Goal: Task Accomplishment & Management: Manage account settings

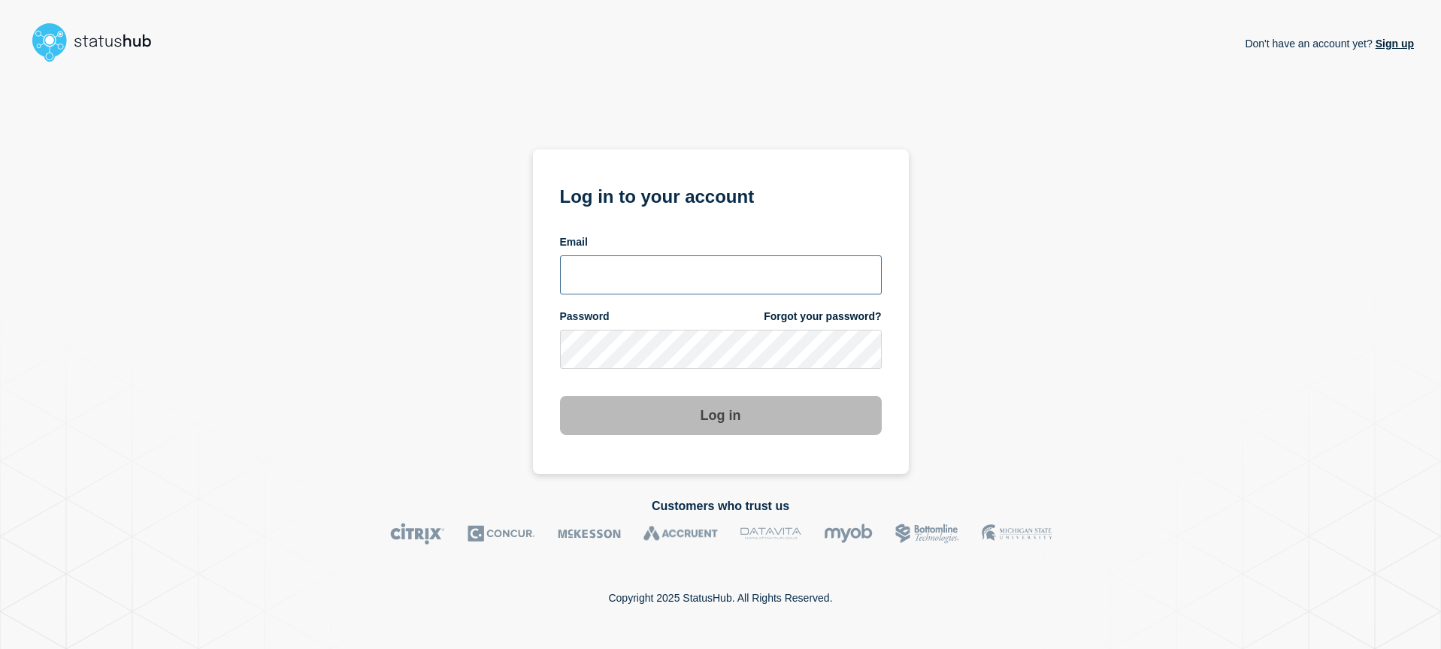
click at [689, 262] on input "email input" at bounding box center [721, 275] width 322 height 39
type input "p"
type input "[EMAIL_ADDRESS][DOMAIN_NAME]"
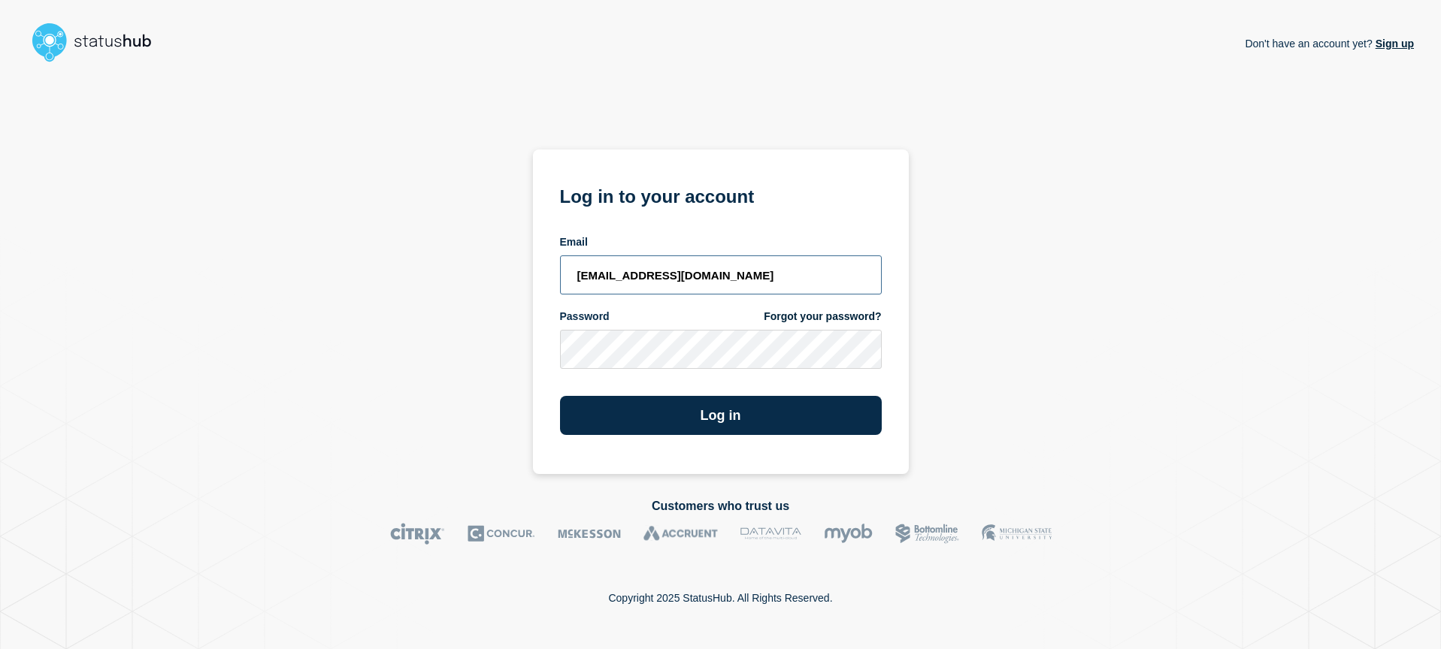
click at [560, 396] on button "Log in" at bounding box center [721, 415] width 322 height 39
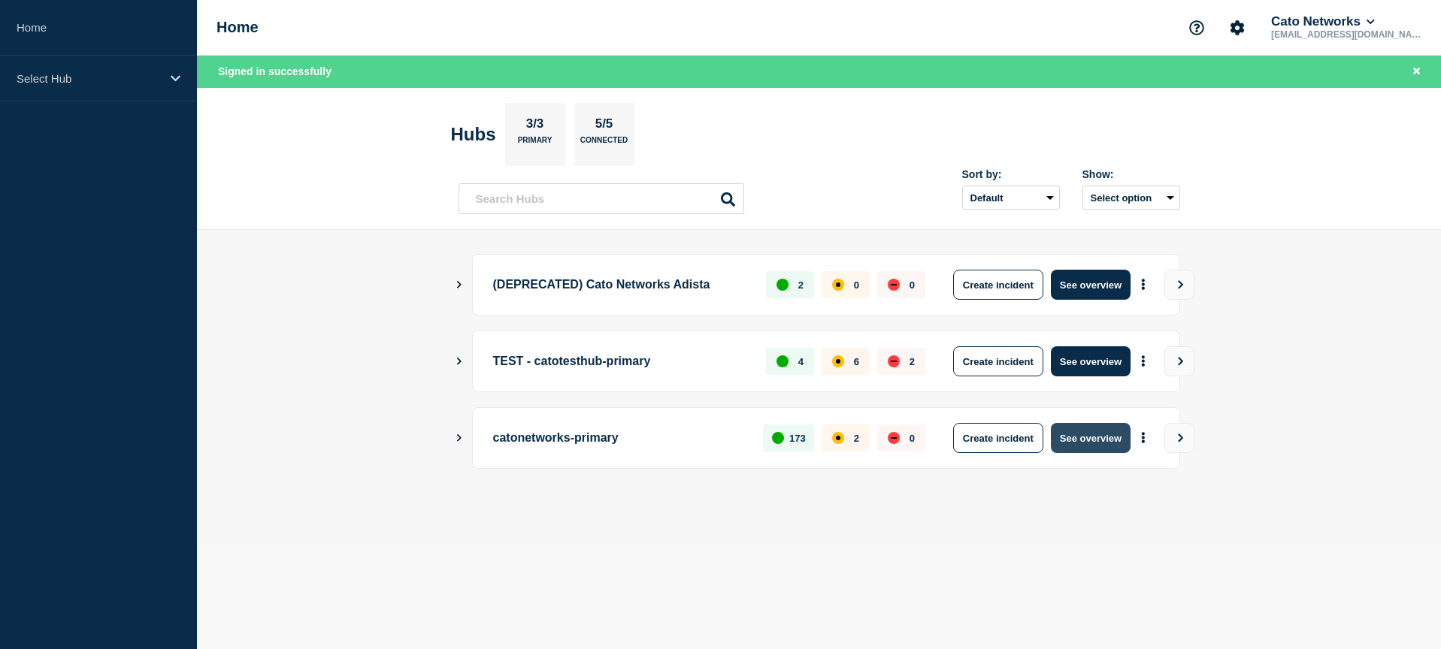
click at [1079, 436] on button "See overview" at bounding box center [1091, 438] width 80 height 30
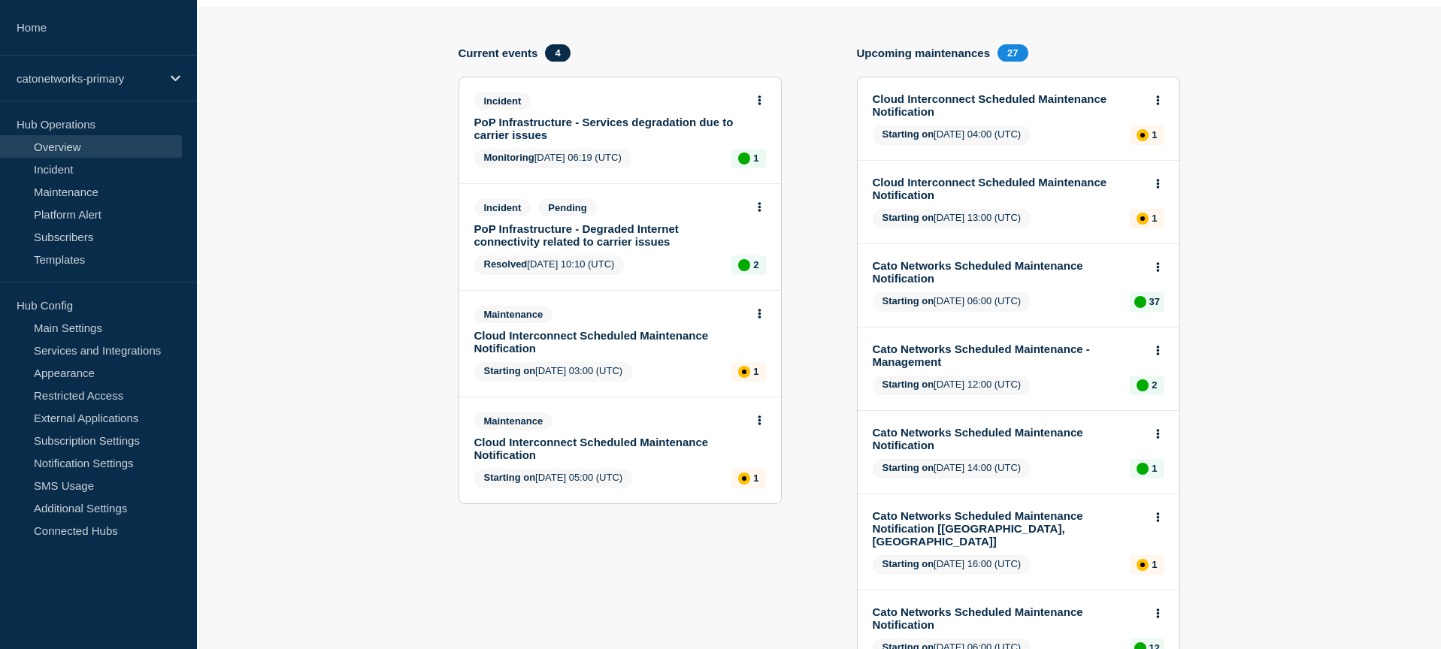
scroll to position [109, 0]
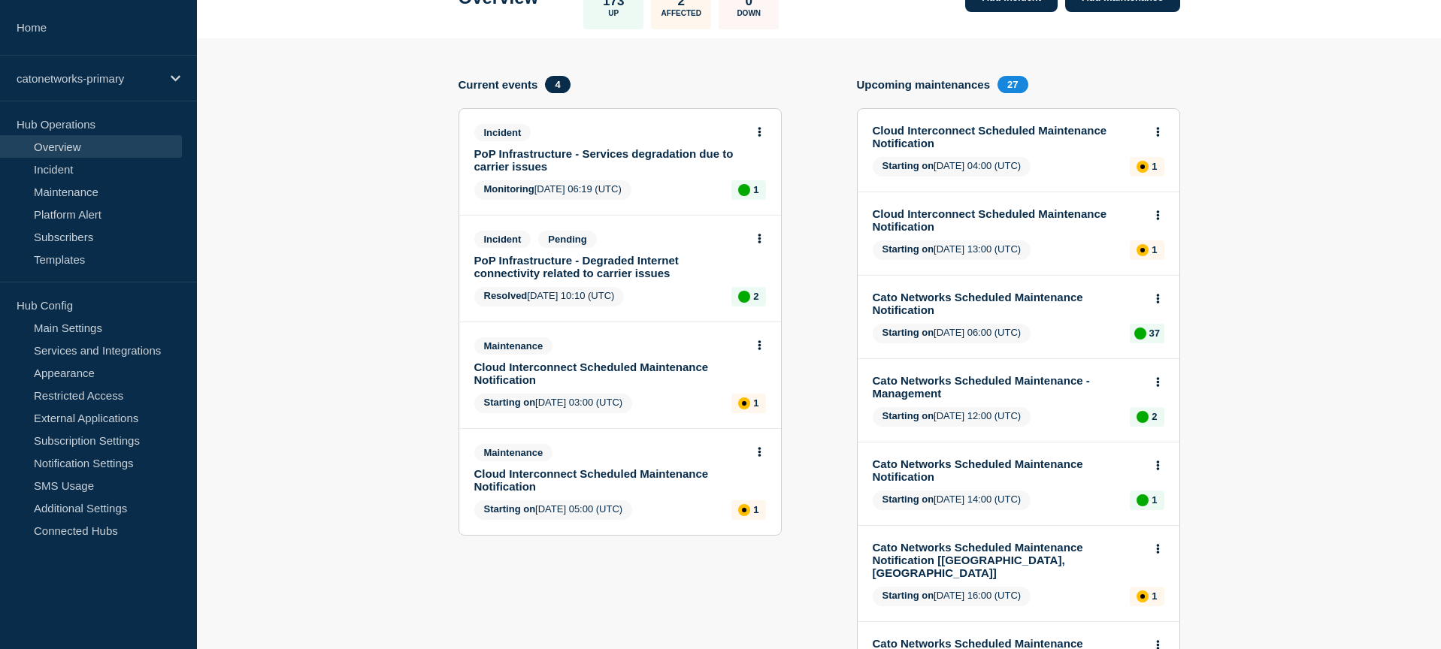
click at [658, 173] on link "PoP Infrastructure - Services degradation due to carrier issues" at bounding box center [609, 160] width 271 height 26
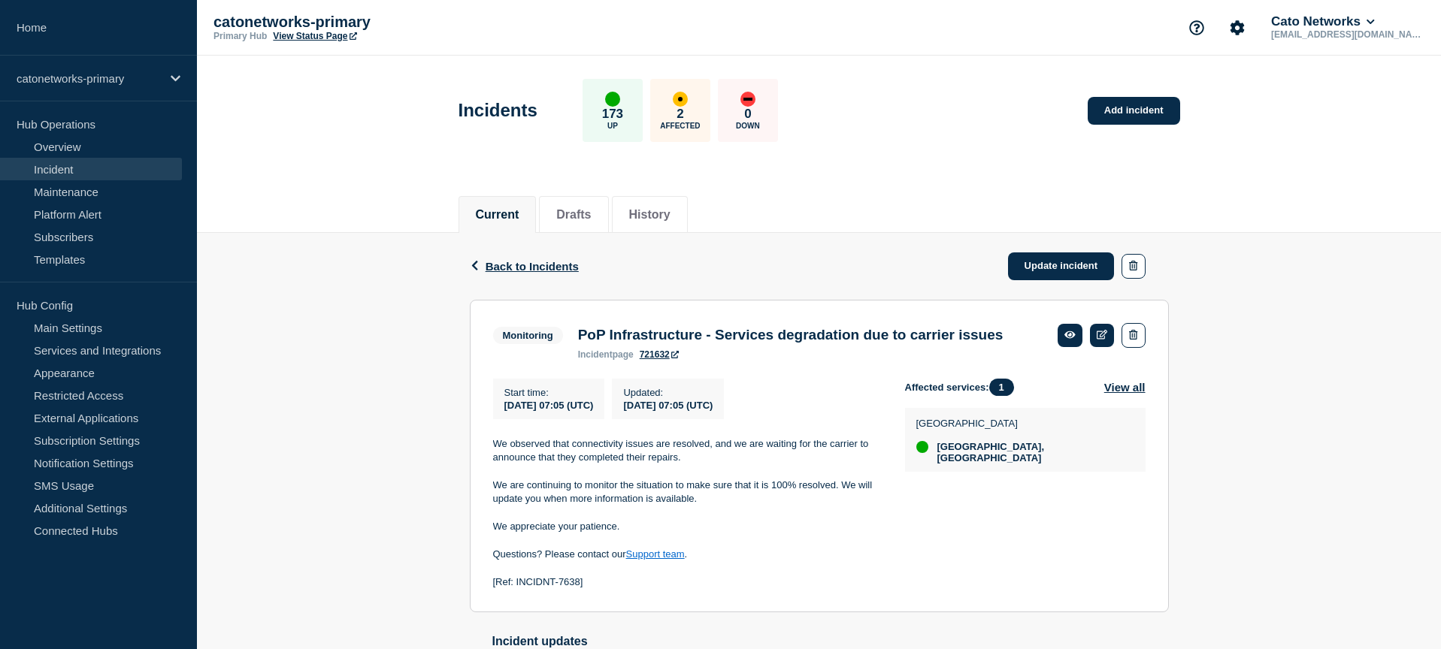
scroll to position [65, 0]
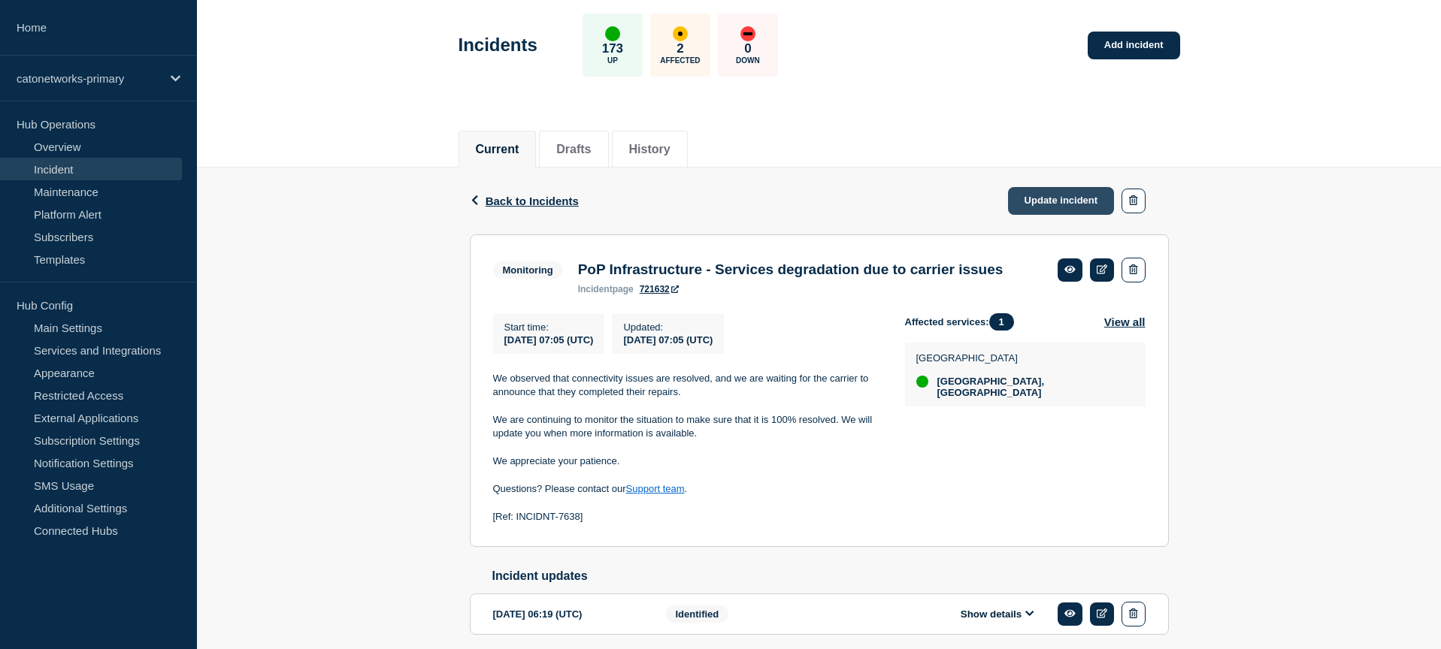
click at [1068, 204] on link "Update incident" at bounding box center [1061, 201] width 107 height 28
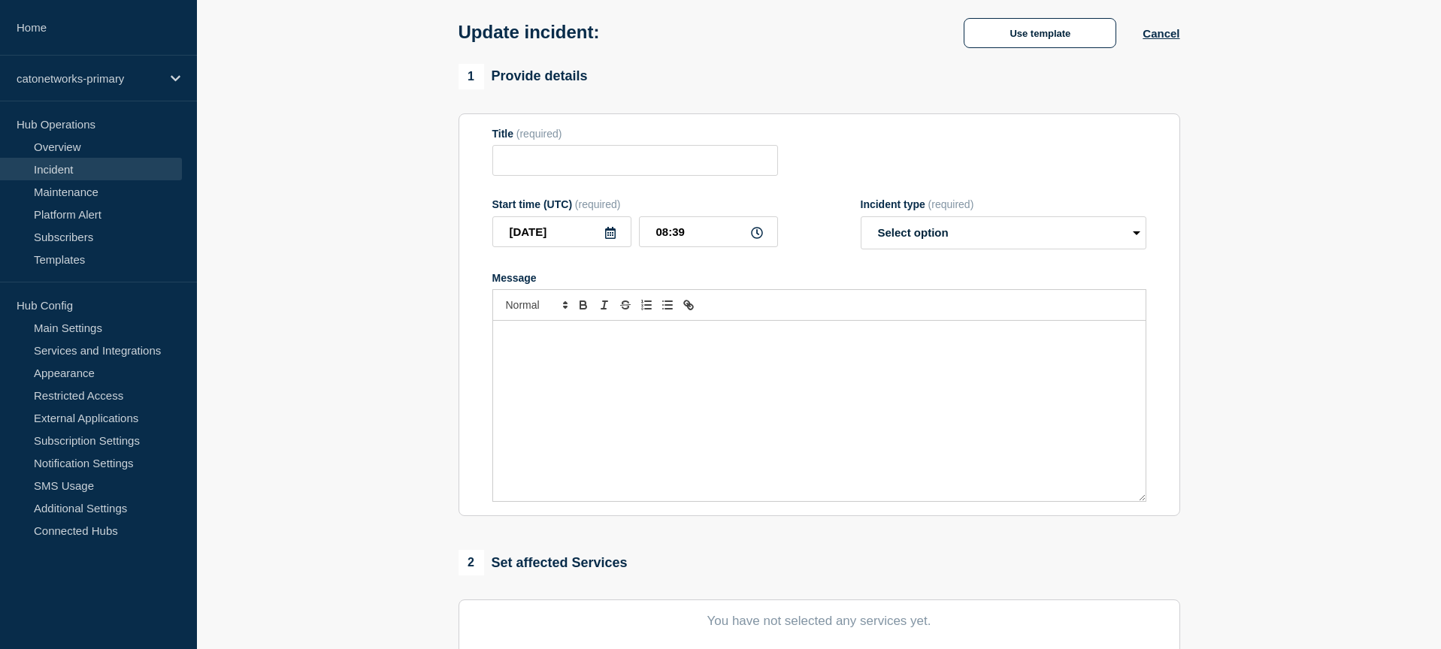
type input "PoP Infrastructure - Services degradation due to carrier issues"
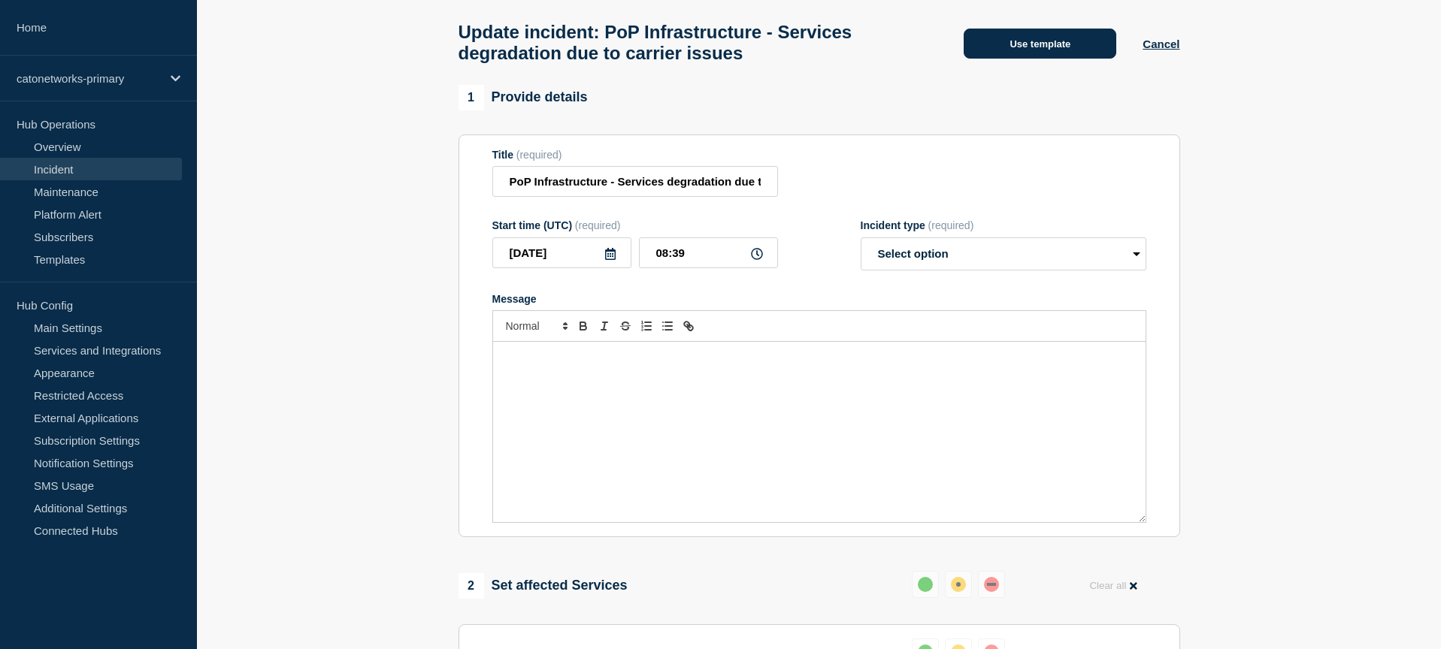
click at [1049, 54] on button "Use template" at bounding box center [1040, 44] width 153 height 30
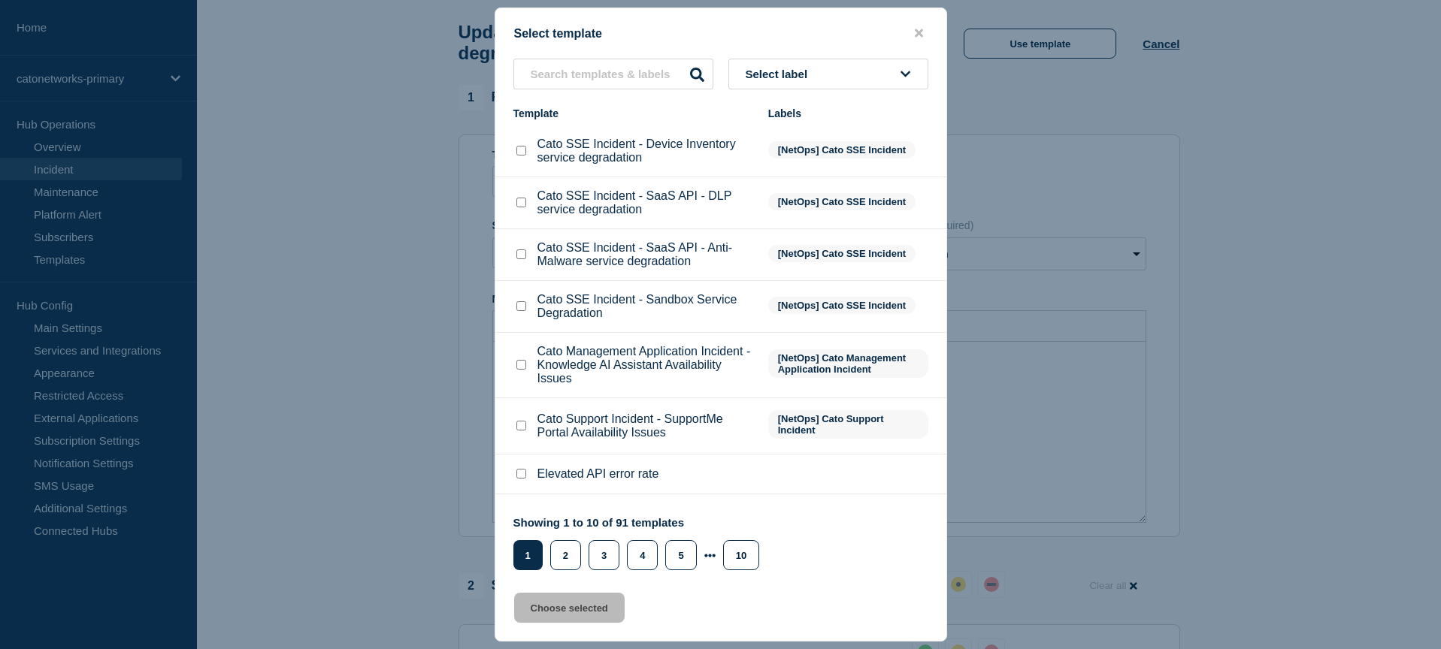
click at [792, 301] on li "Cato SSE Incident - Sandbox Service Degradation [NetOps] Cato SSE Incident" at bounding box center [720, 307] width 451 height 52
click at [804, 63] on button "Select label" at bounding box center [828, 74] width 200 height 31
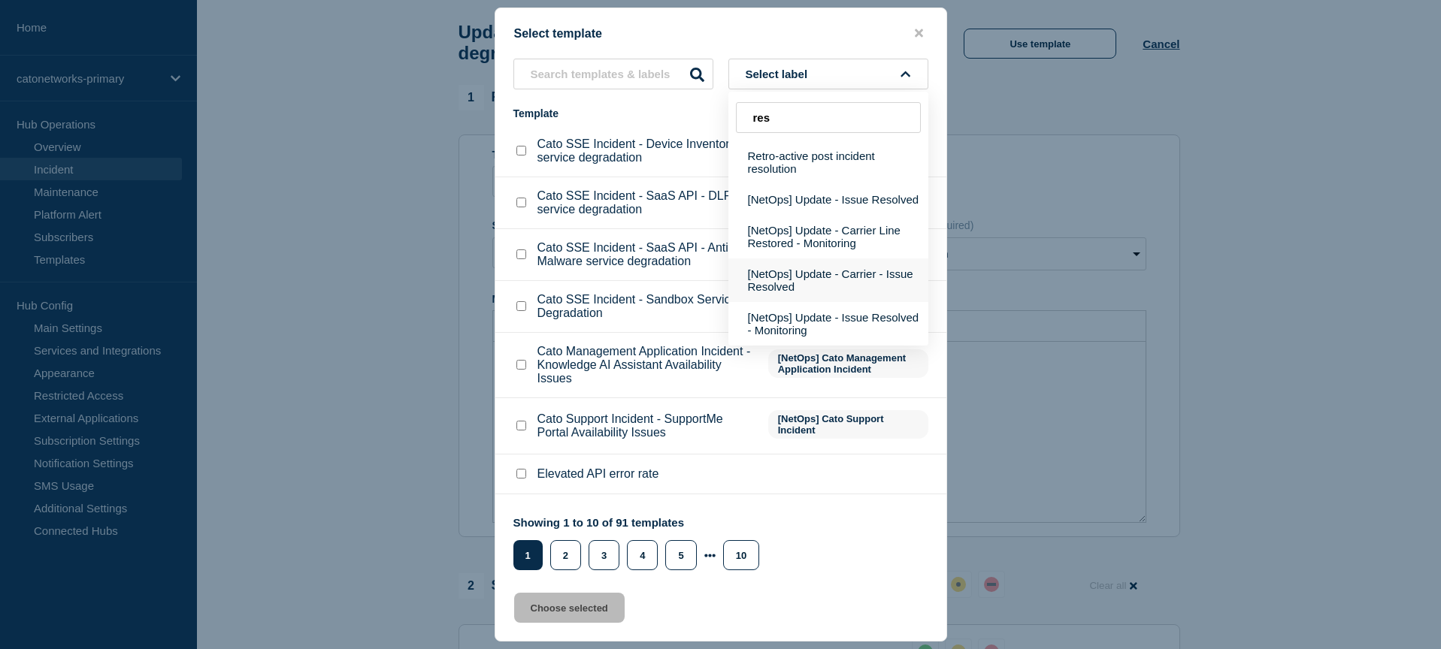
type input "res"
click at [848, 290] on button "[NetOps] Update - Carrier - Issue Resolved" at bounding box center [828, 281] width 200 height 44
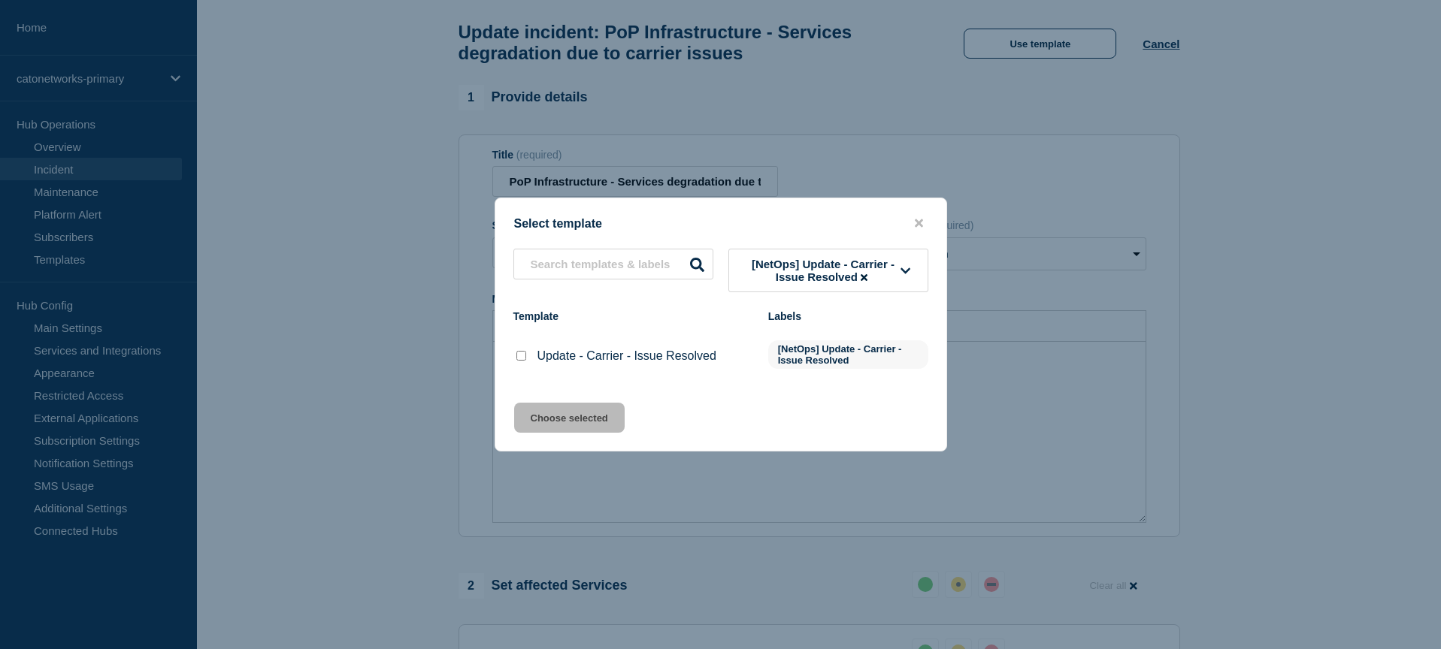
click at [519, 361] on input "Update - Carrier - Issue Resolved checkbox" at bounding box center [521, 356] width 10 height 10
checkbox input "true"
click at [551, 433] on button "Choose selected" at bounding box center [569, 418] width 110 height 30
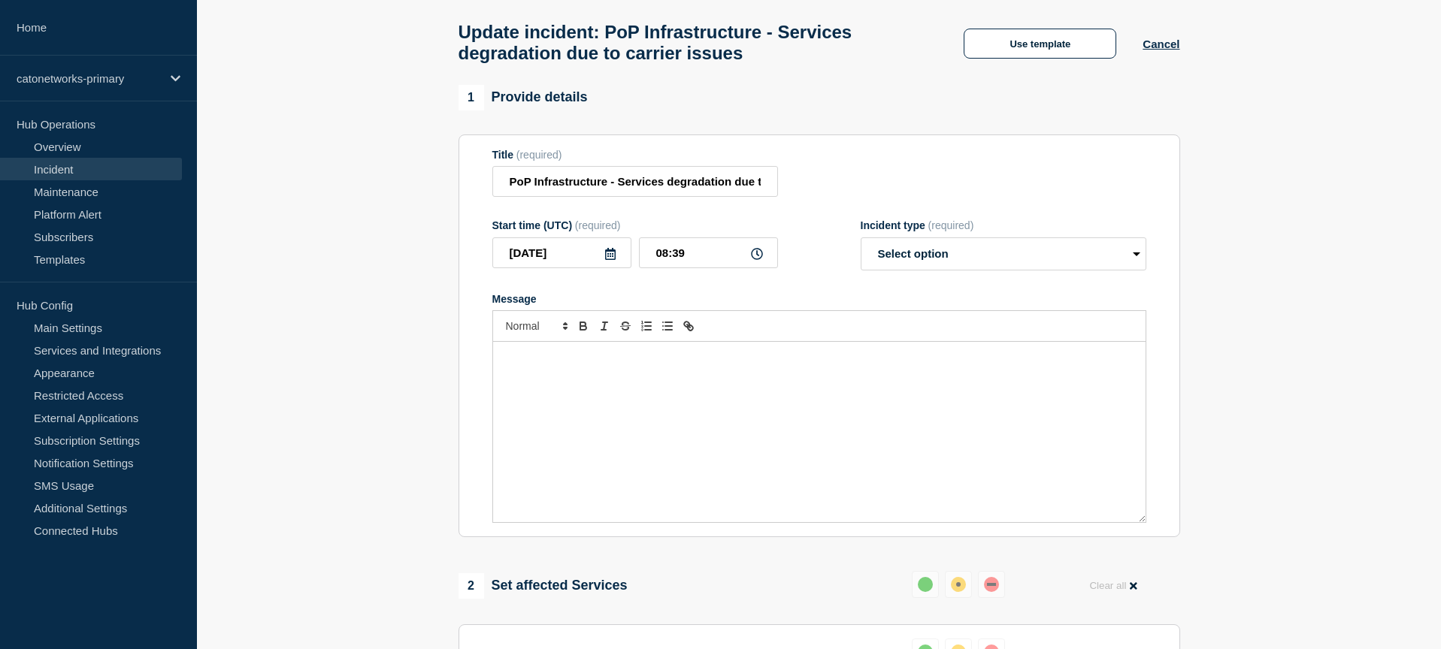
select select "resolved"
radio input "false"
radio input "true"
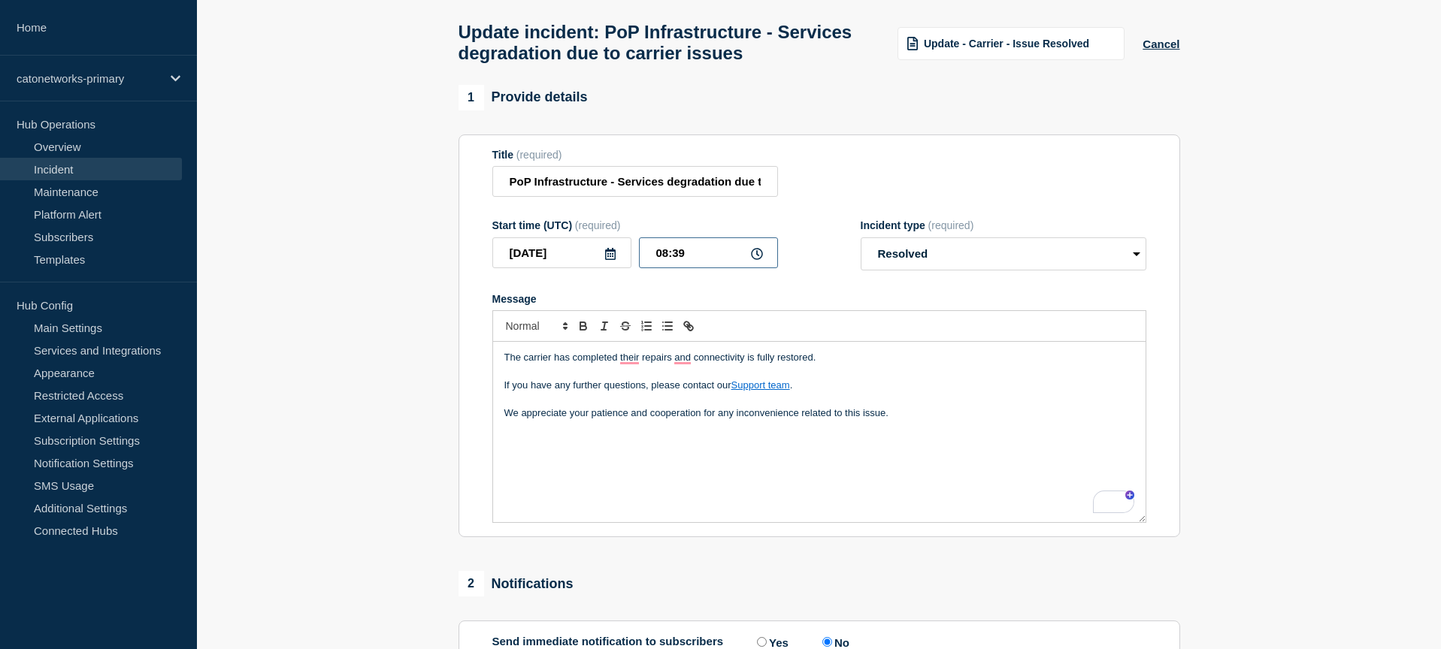
click at [691, 267] on input "08:39" at bounding box center [708, 253] width 139 height 31
type input "08:00"
click at [589, 453] on div "The carrier has completed their repairs and connectivity is fully restored. If …" at bounding box center [819, 432] width 652 height 180
click at [895, 438] on div "The carrier has completed their repairs and connectivity is fully restored. If …" at bounding box center [819, 432] width 652 height 180
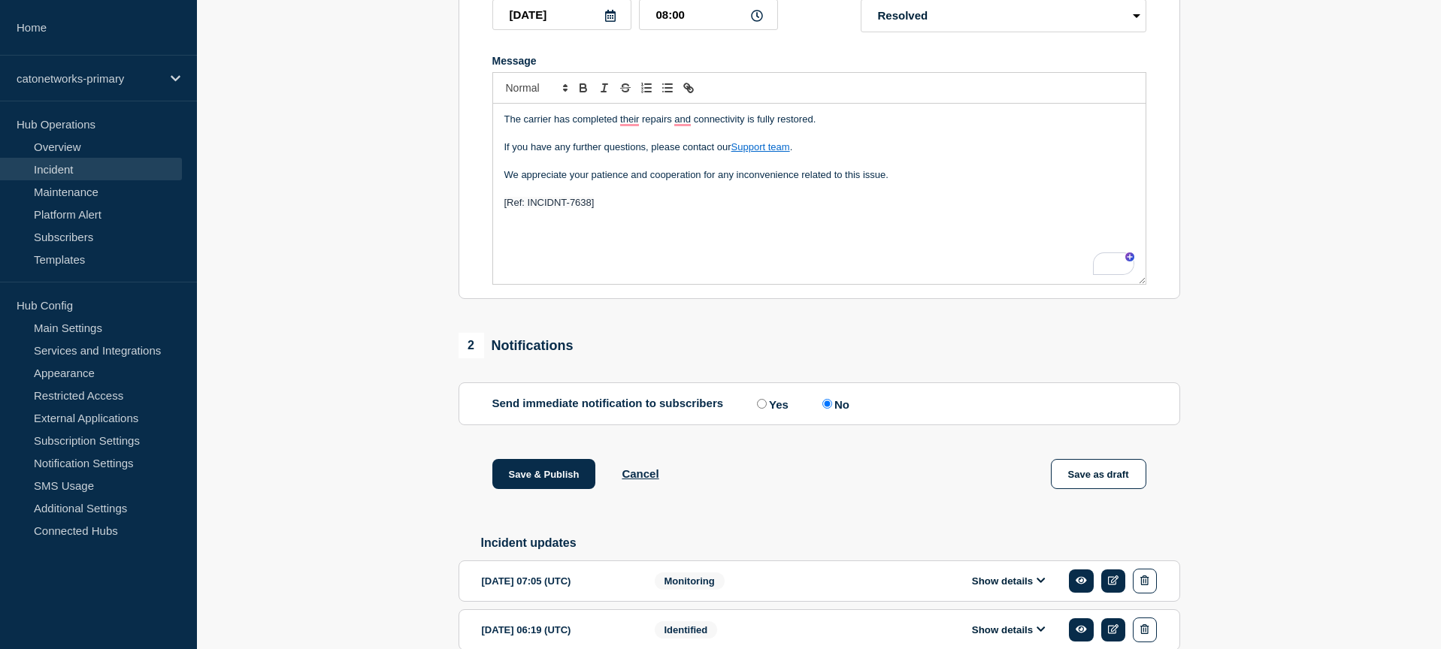
scroll to position [401, 0]
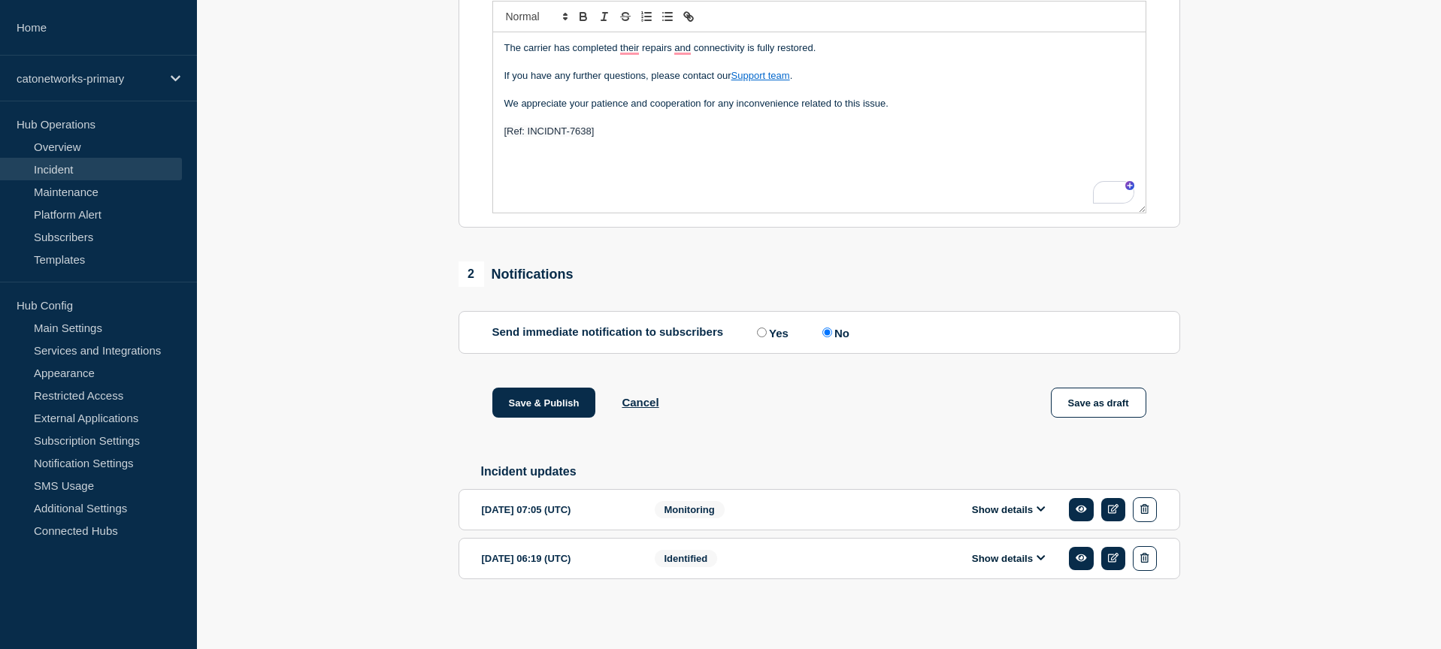
click at [759, 328] on input "Yes" at bounding box center [762, 333] width 10 height 10
radio input "true"
radio input "false"
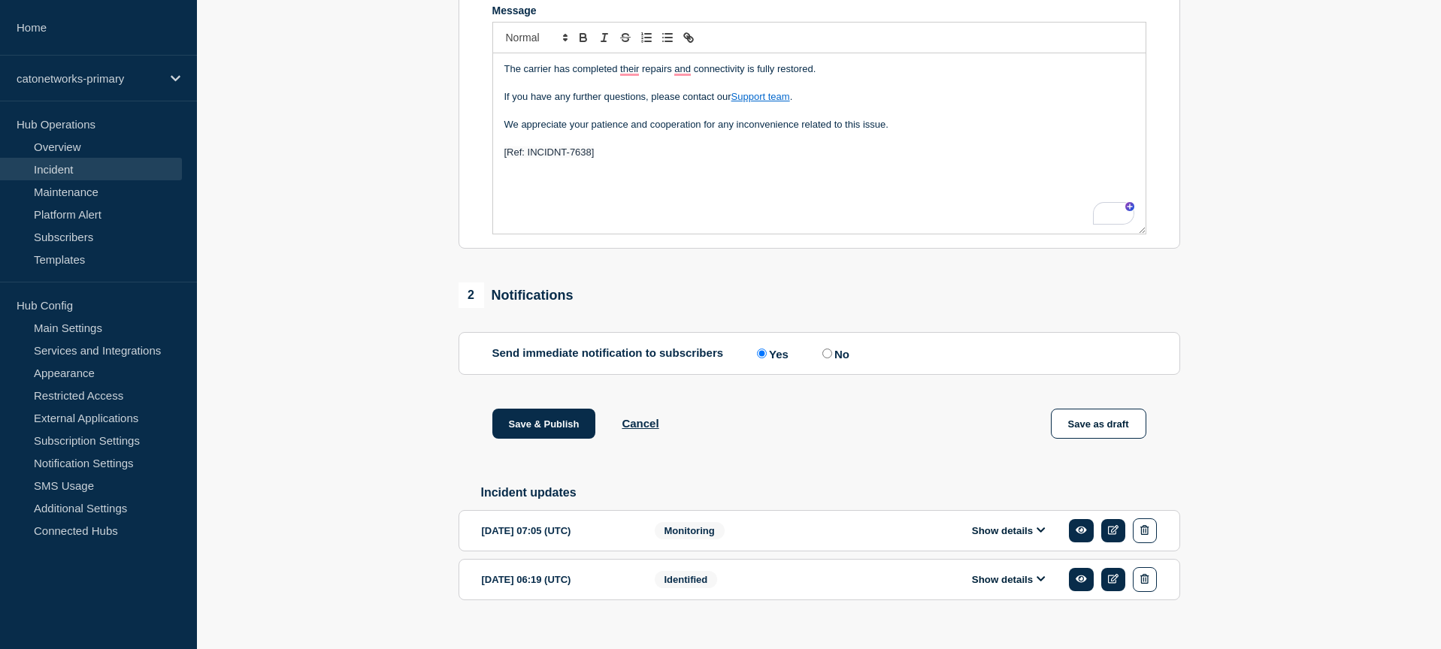
scroll to position [393, 0]
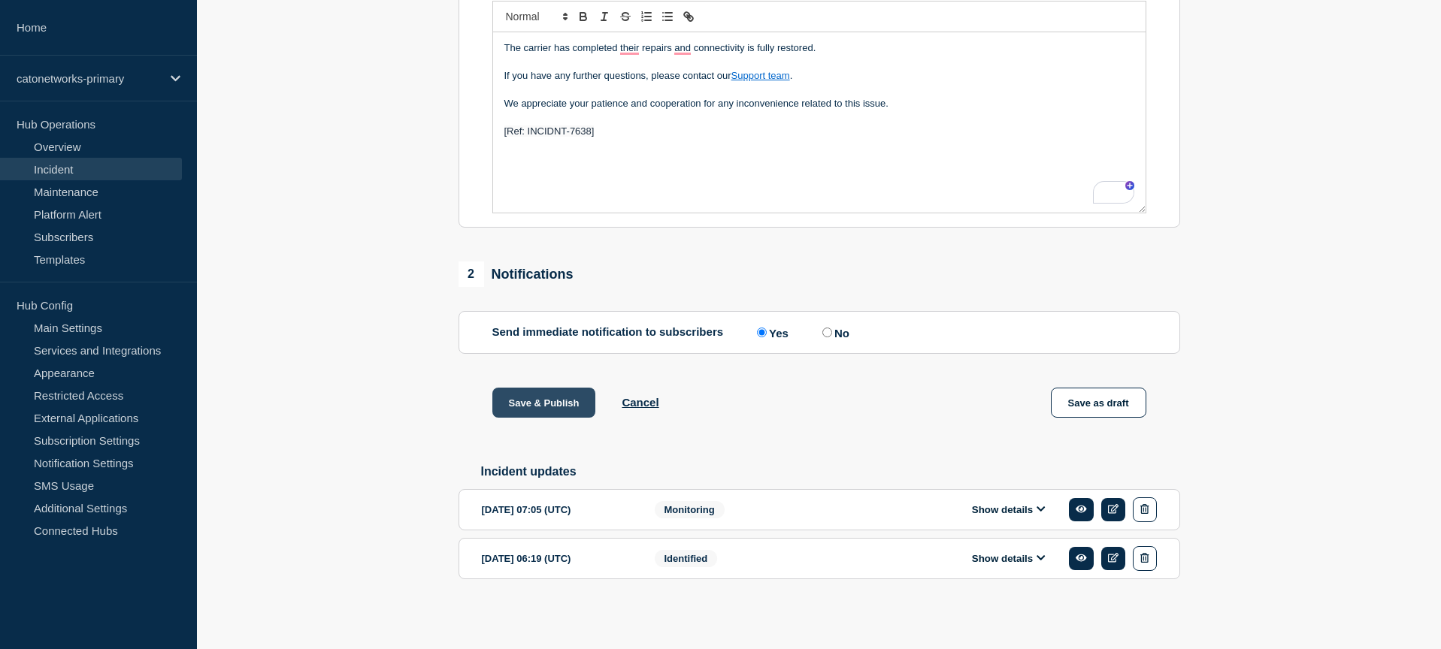
click at [549, 402] on button "Save & Publish" at bounding box center [544, 403] width 104 height 30
